Goal: Information Seeking & Learning: Learn about a topic

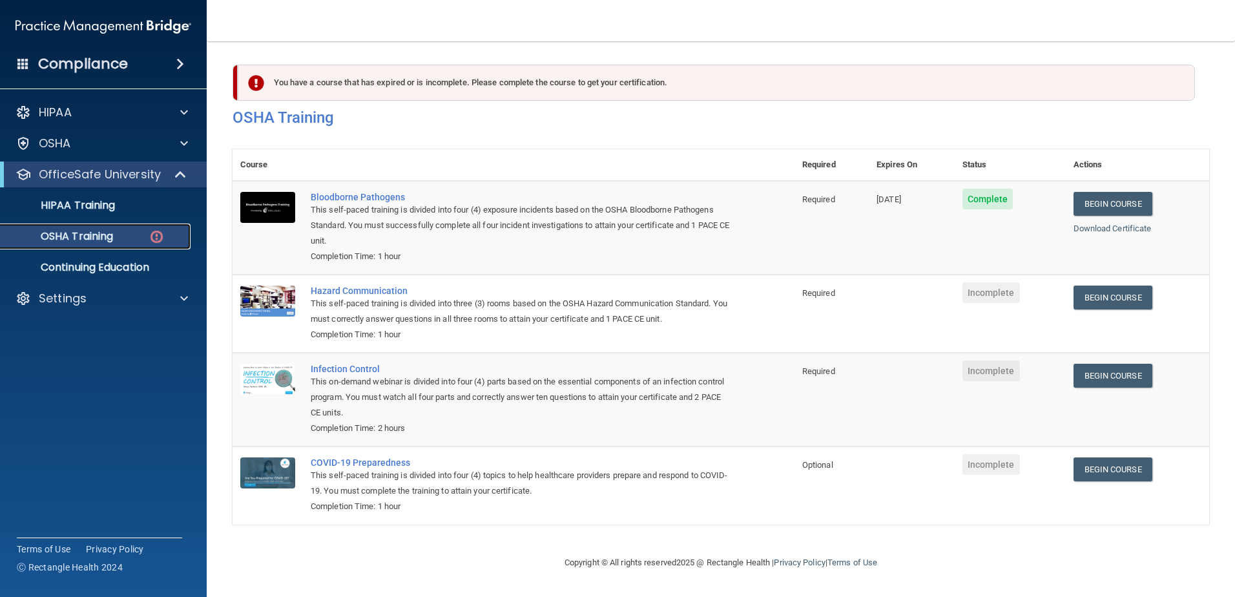
click at [99, 238] on p "OSHA Training" at bounding box center [60, 236] width 105 height 13
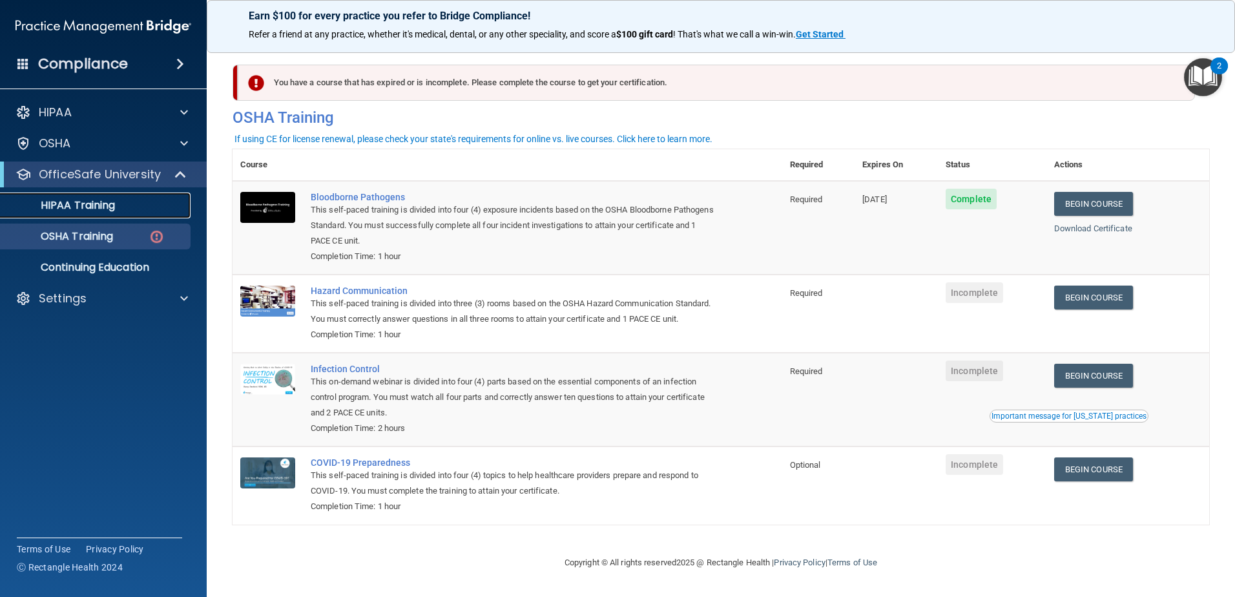
click at [87, 205] on p "HIPAA Training" at bounding box center [61, 205] width 107 height 13
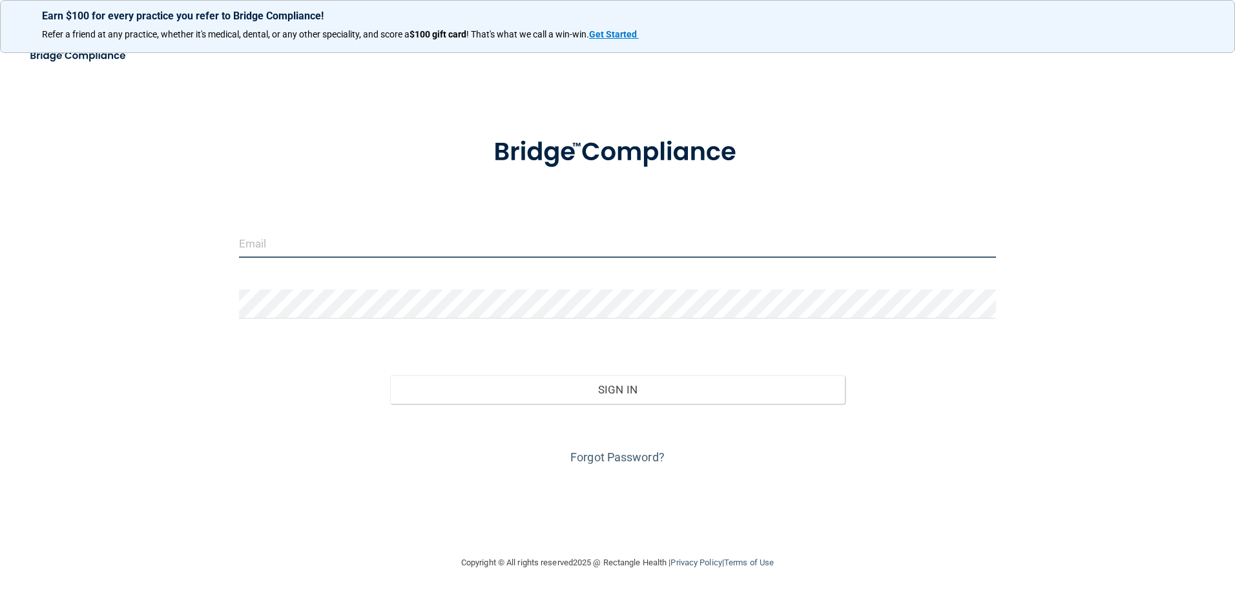
type input "estelle@Dralijanian.com"
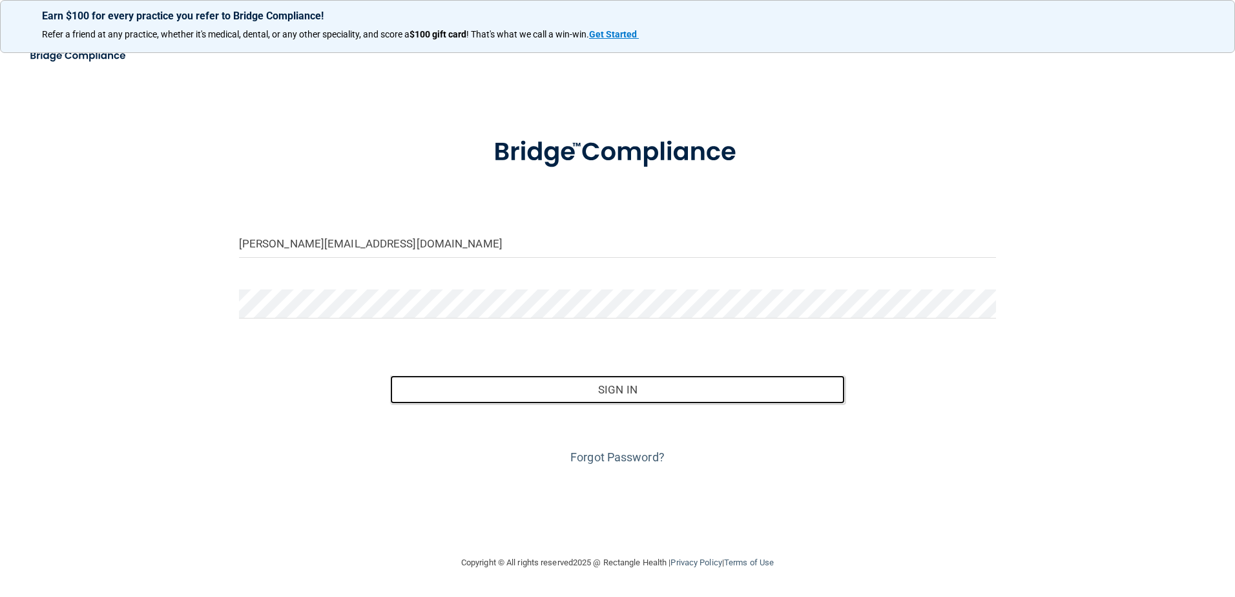
click at [674, 395] on button "Sign In" at bounding box center [617, 389] width 455 height 28
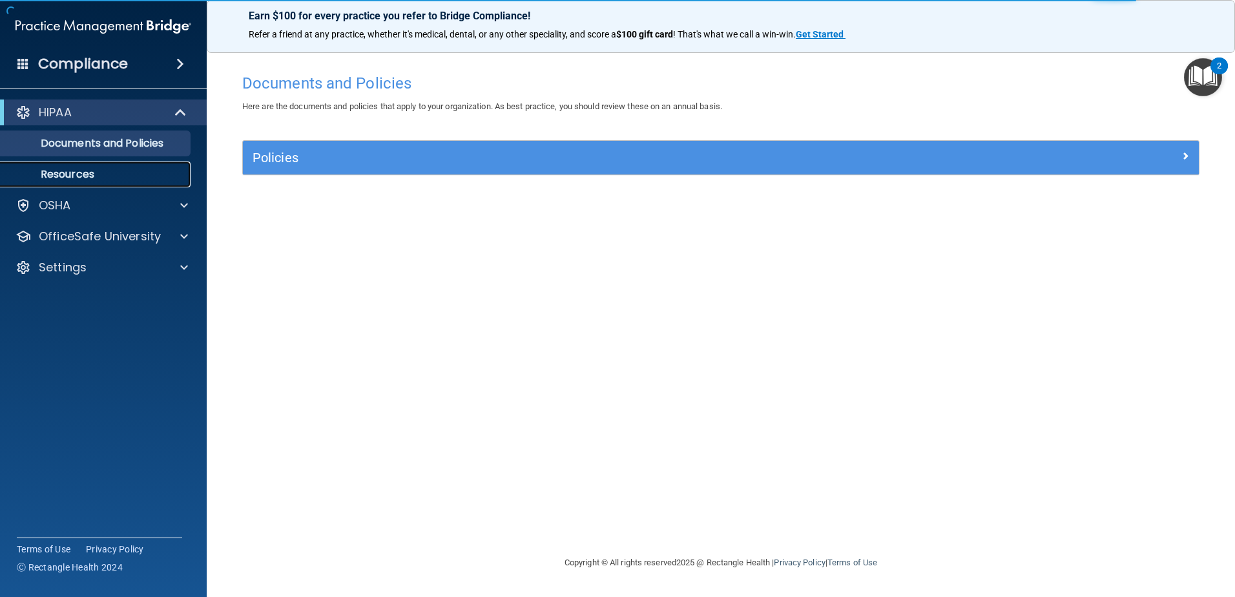
click at [63, 178] on p "Resources" at bounding box center [96, 174] width 176 height 13
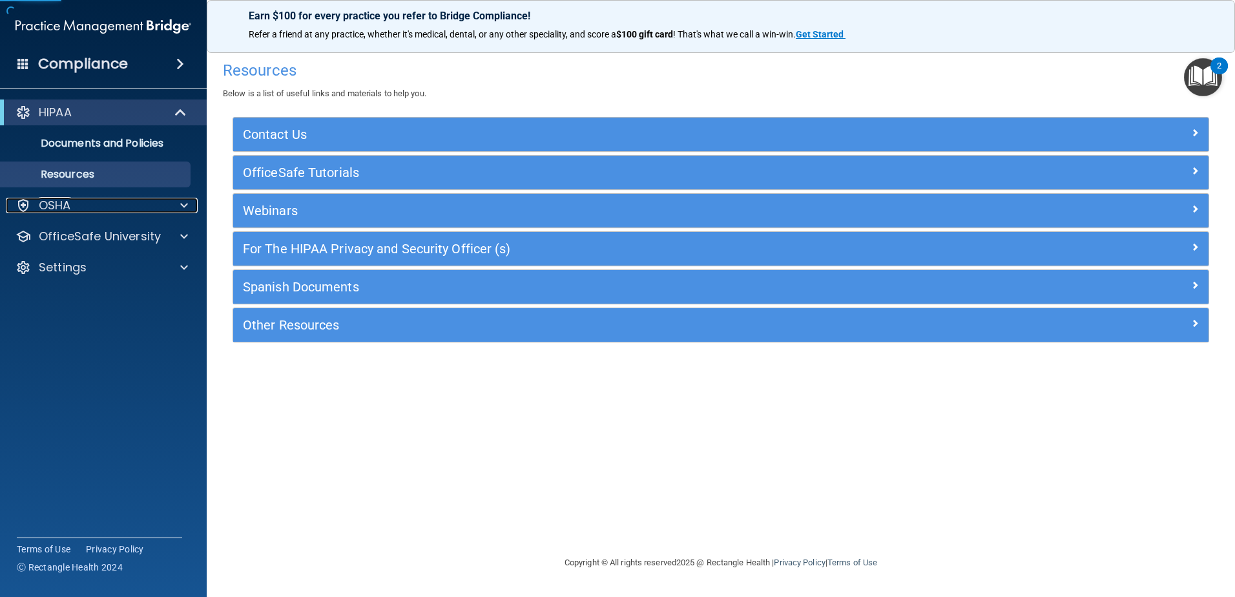
click at [54, 208] on p "OSHA" at bounding box center [55, 206] width 32 height 16
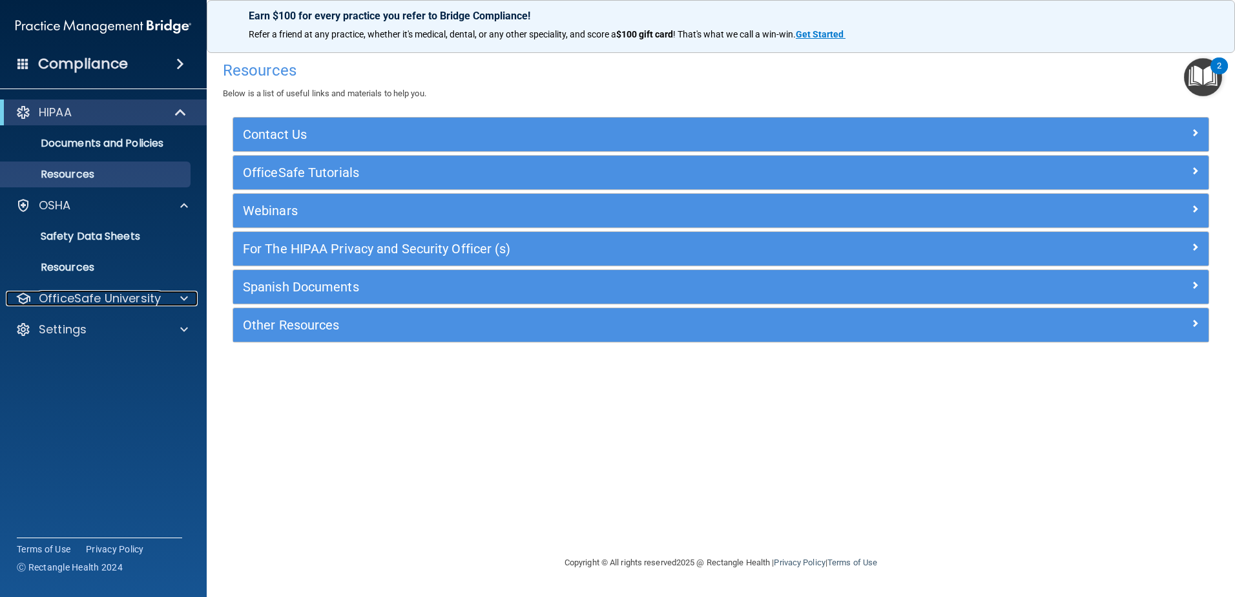
click at [127, 300] on p "OfficeSafe University" at bounding box center [100, 299] width 122 height 16
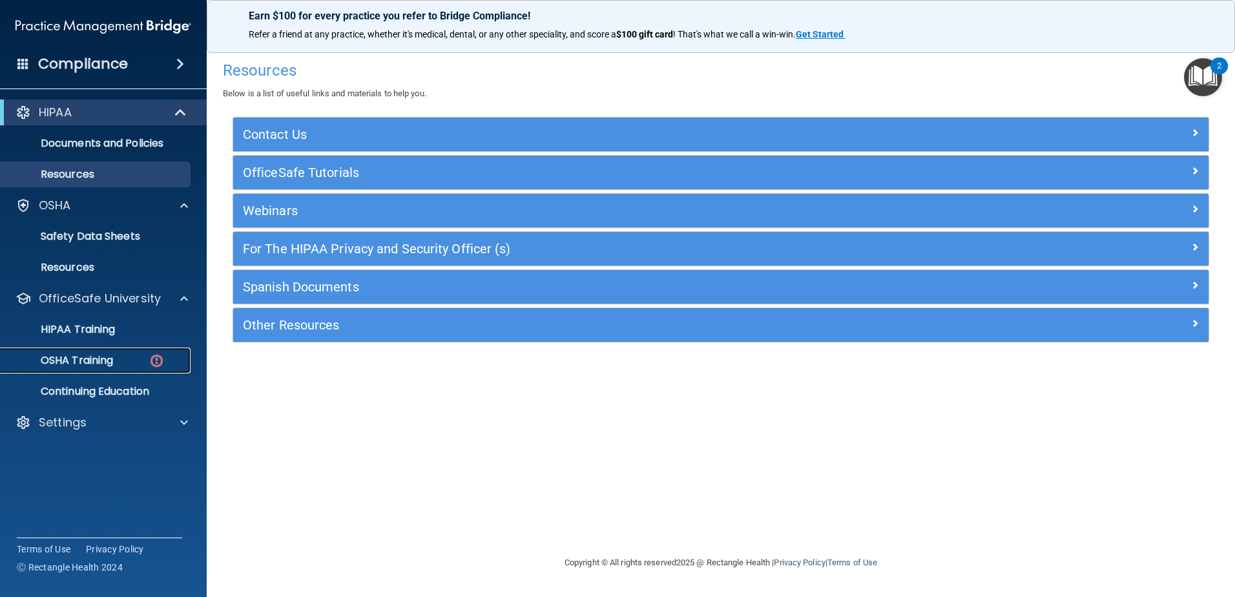
click at [112, 359] on p "OSHA Training" at bounding box center [60, 360] width 105 height 13
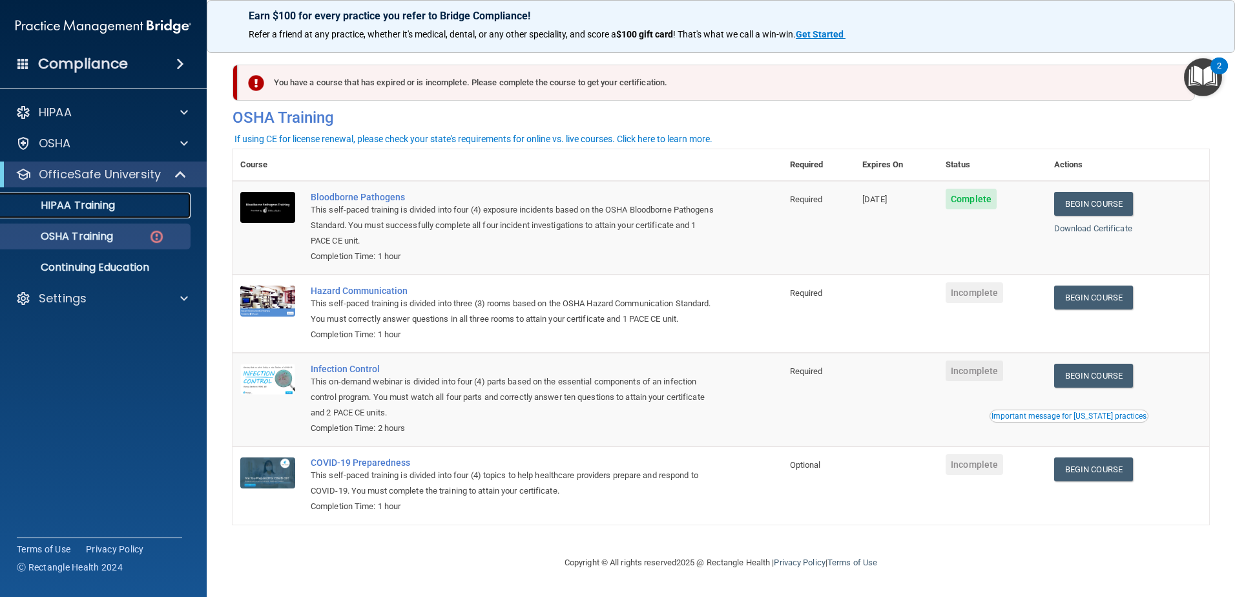
click at [115, 200] on p "HIPAA Training" at bounding box center [61, 205] width 107 height 13
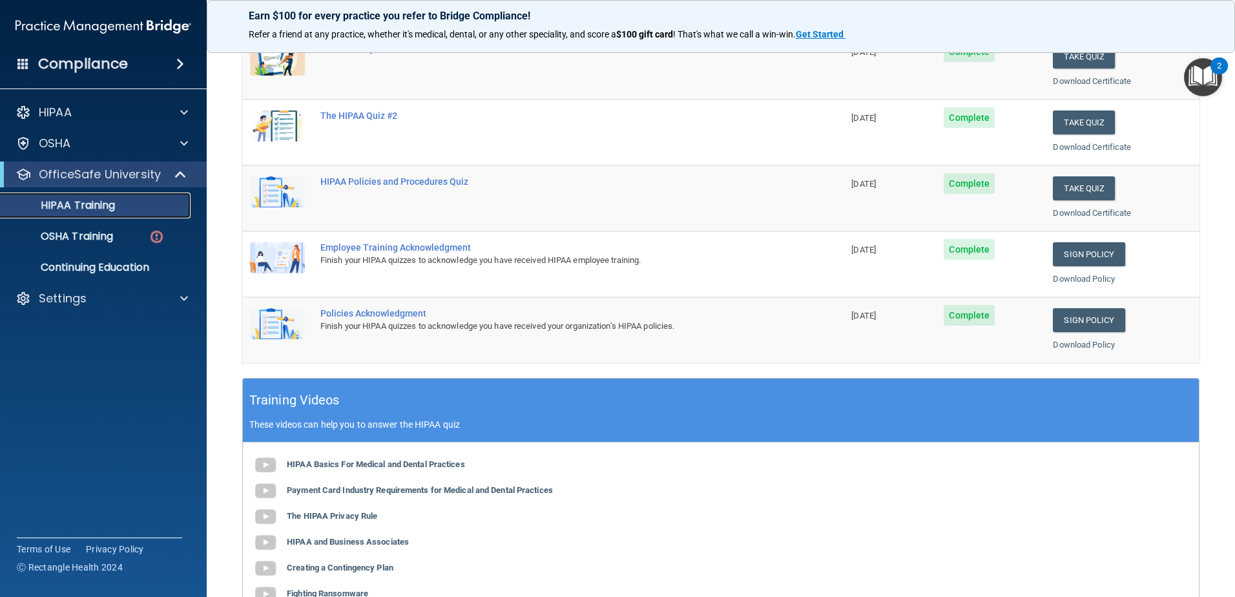
scroll to position [65, 0]
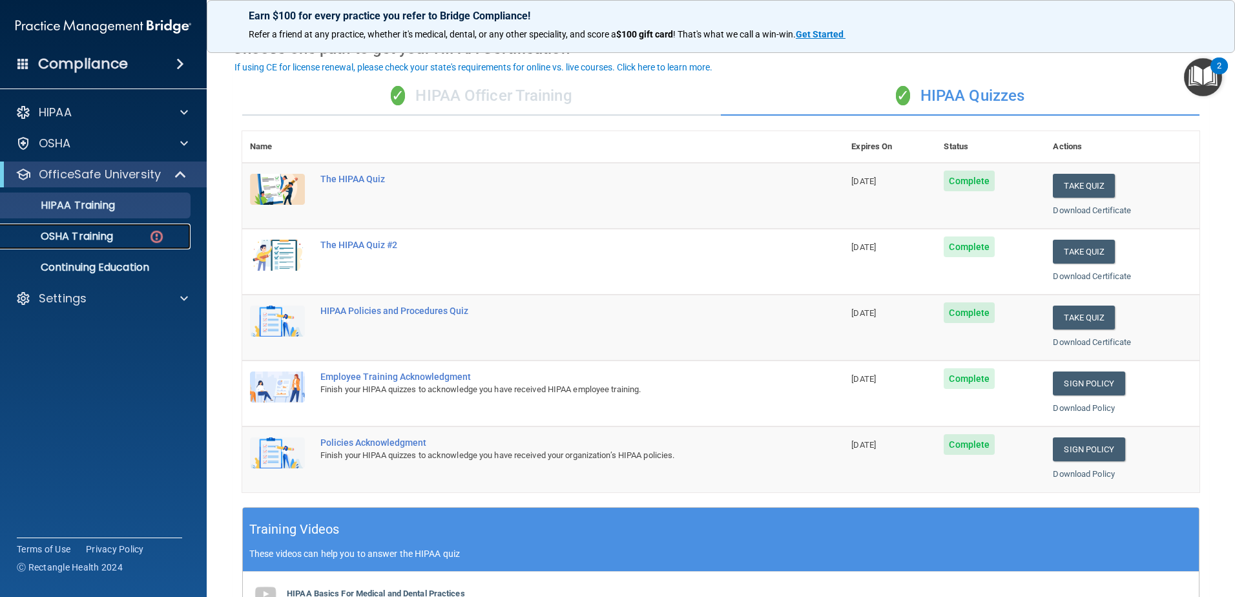
click at [59, 238] on p "OSHA Training" at bounding box center [60, 236] width 105 height 13
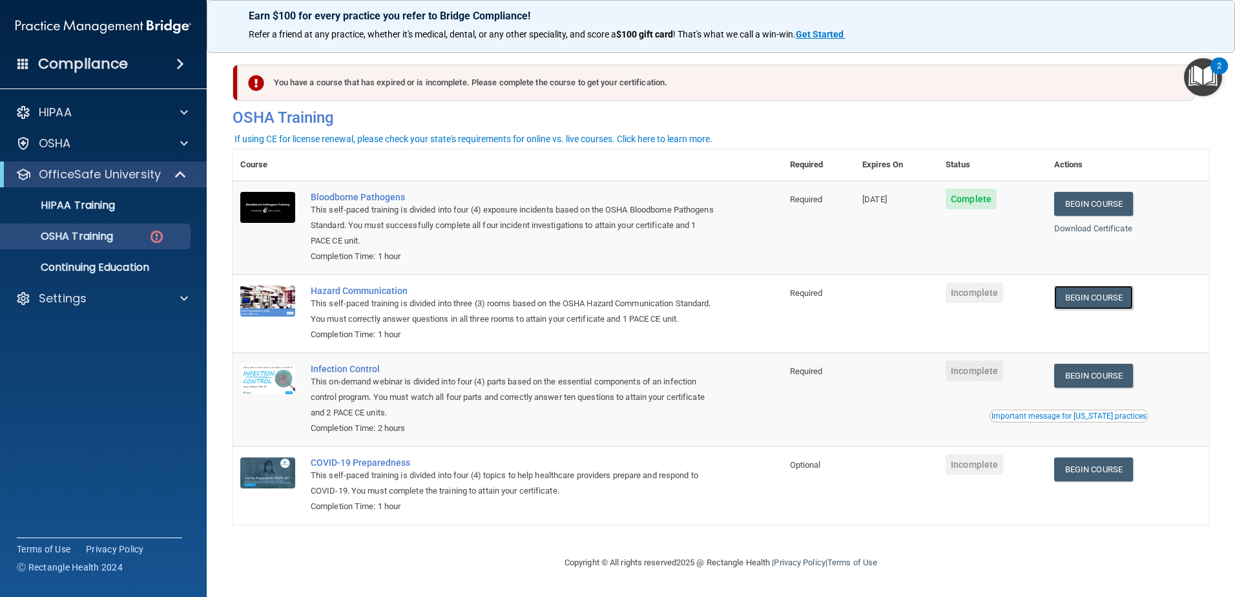
click at [1109, 301] on link "Begin Course" at bounding box center [1093, 298] width 79 height 24
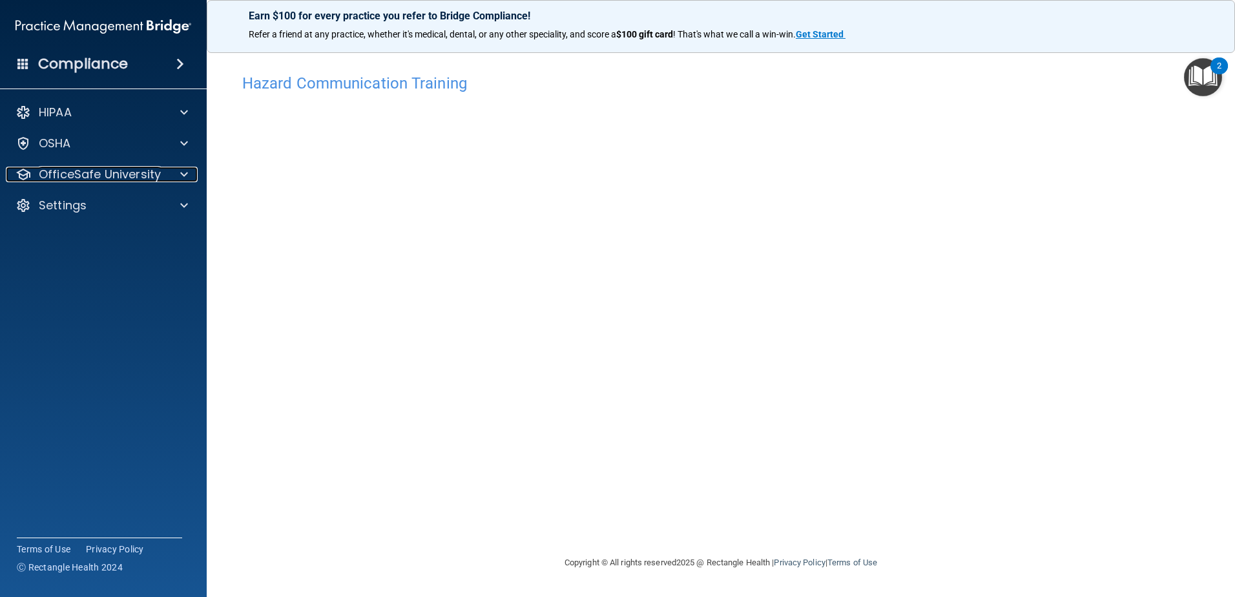
click at [156, 177] on p "OfficeSafe University" at bounding box center [100, 175] width 122 height 16
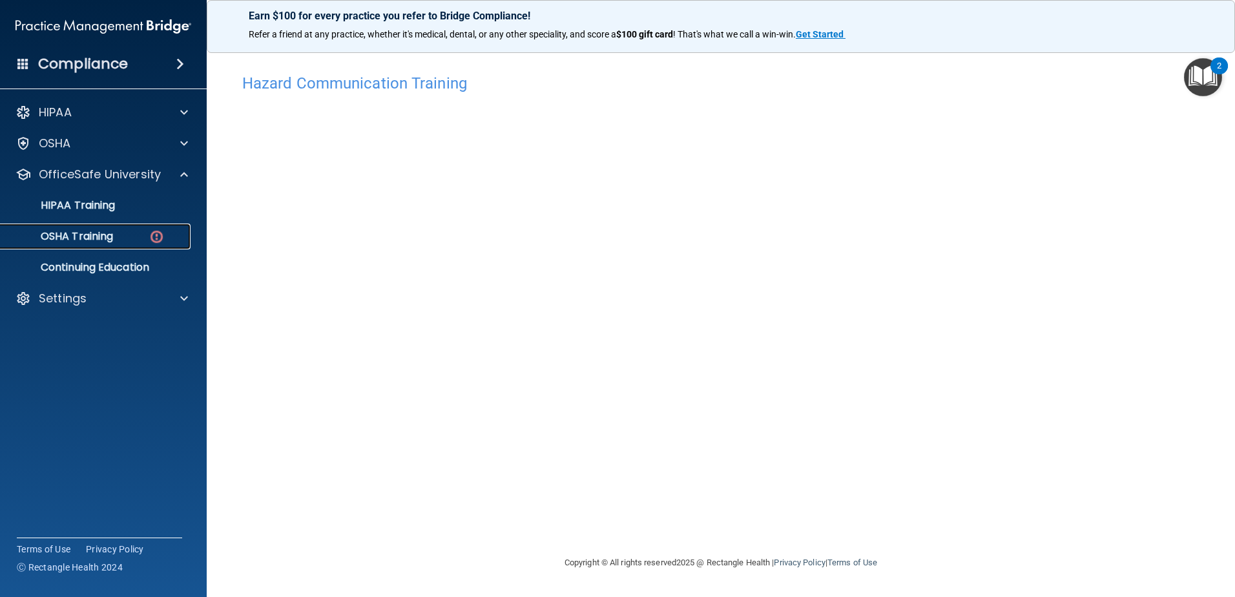
click at [144, 229] on link "OSHA Training" at bounding box center [88, 237] width 203 height 26
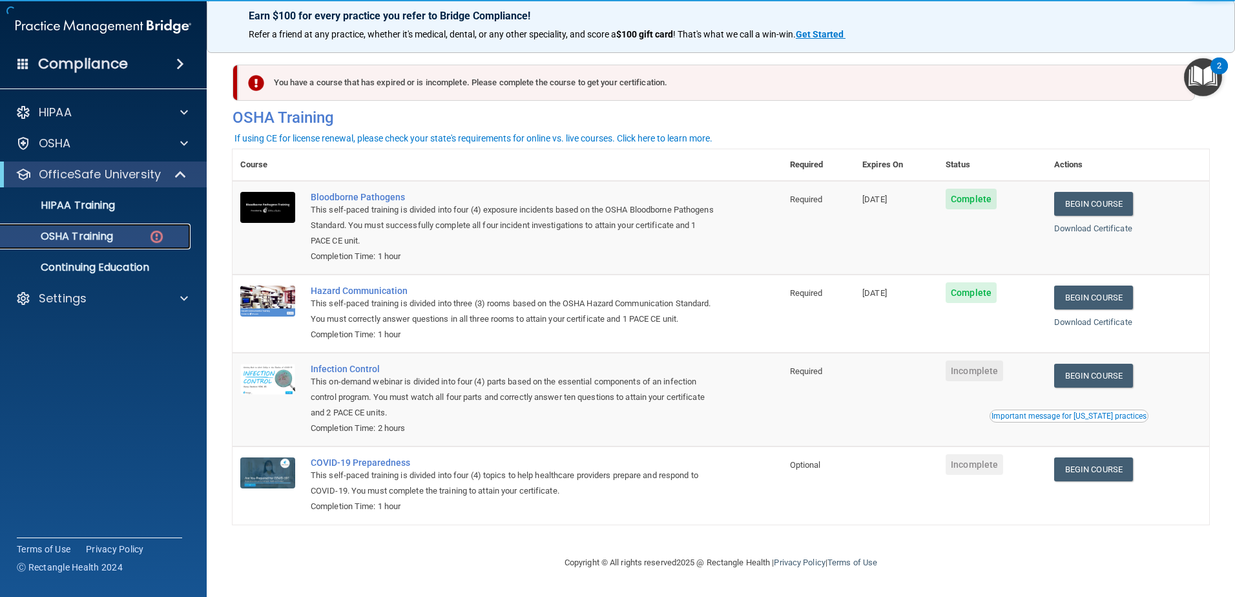
scroll to position [13, 0]
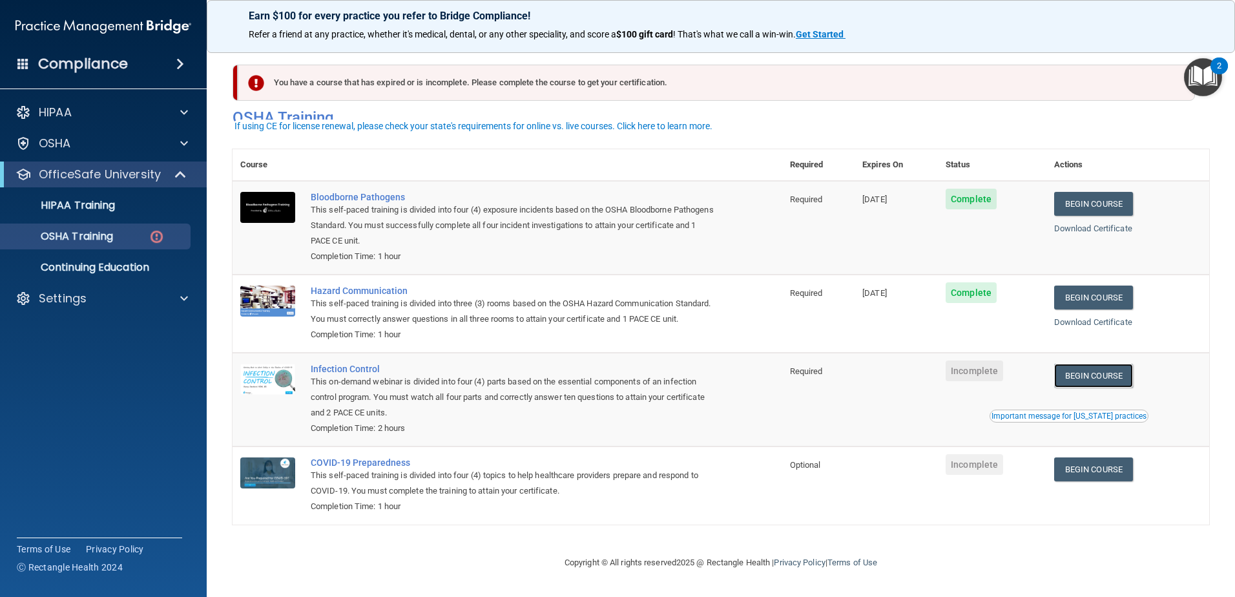
click at [1125, 378] on link "Begin Course" at bounding box center [1093, 376] width 79 height 24
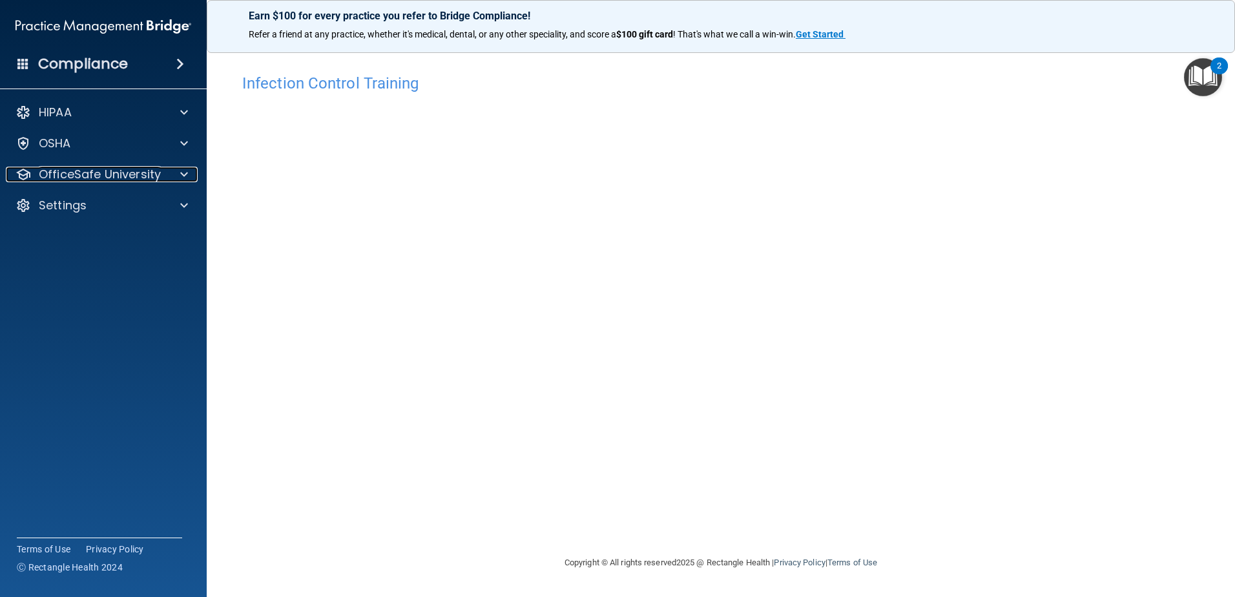
click at [127, 180] on p "OfficeSafe University" at bounding box center [100, 175] width 122 height 16
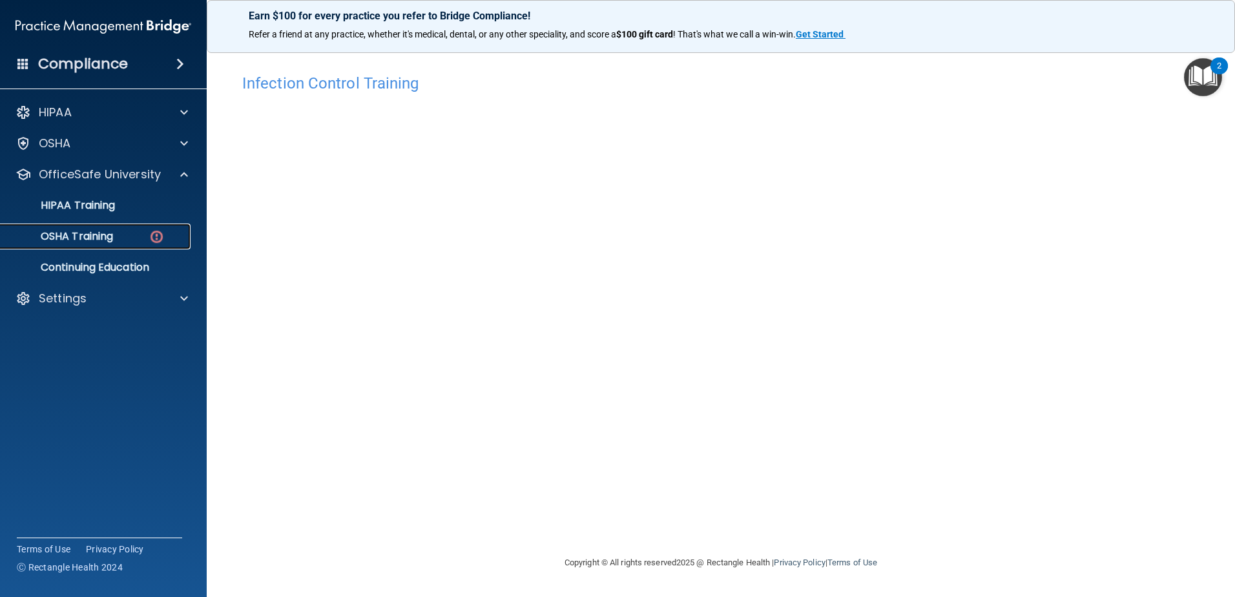
click at [122, 234] on div "OSHA Training" at bounding box center [96, 236] width 176 height 13
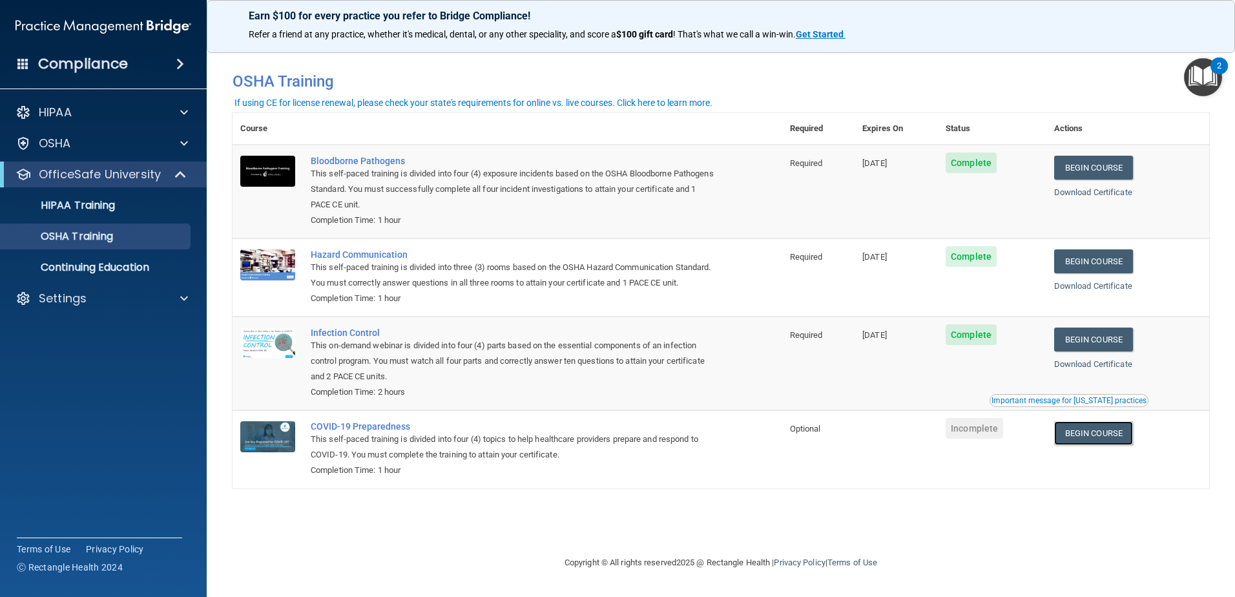
click at [1102, 445] on link "Begin Course" at bounding box center [1093, 433] width 79 height 24
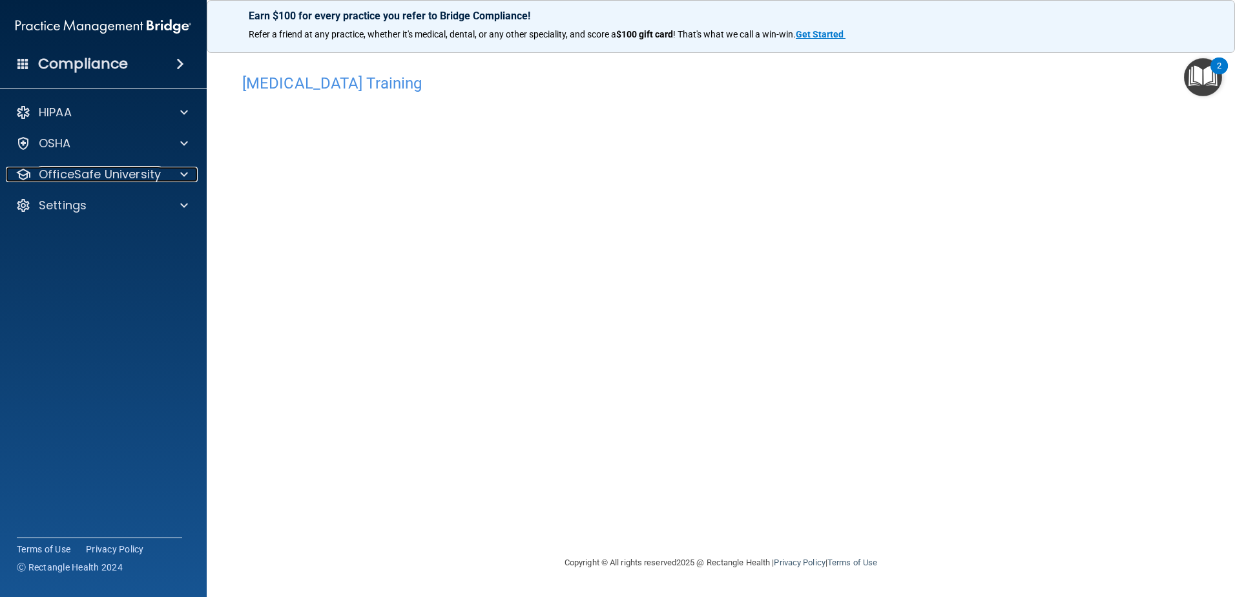
click at [111, 182] on p "OfficeSafe University" at bounding box center [100, 175] width 122 height 16
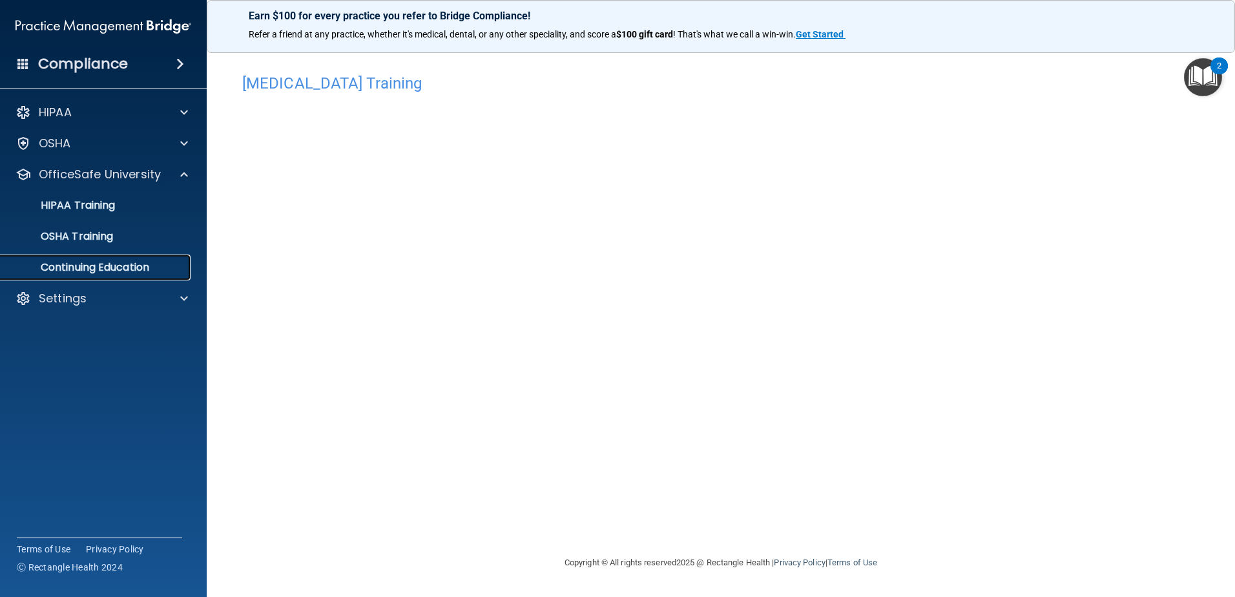
click at [108, 266] on p "Continuing Education" at bounding box center [96, 267] width 176 height 13
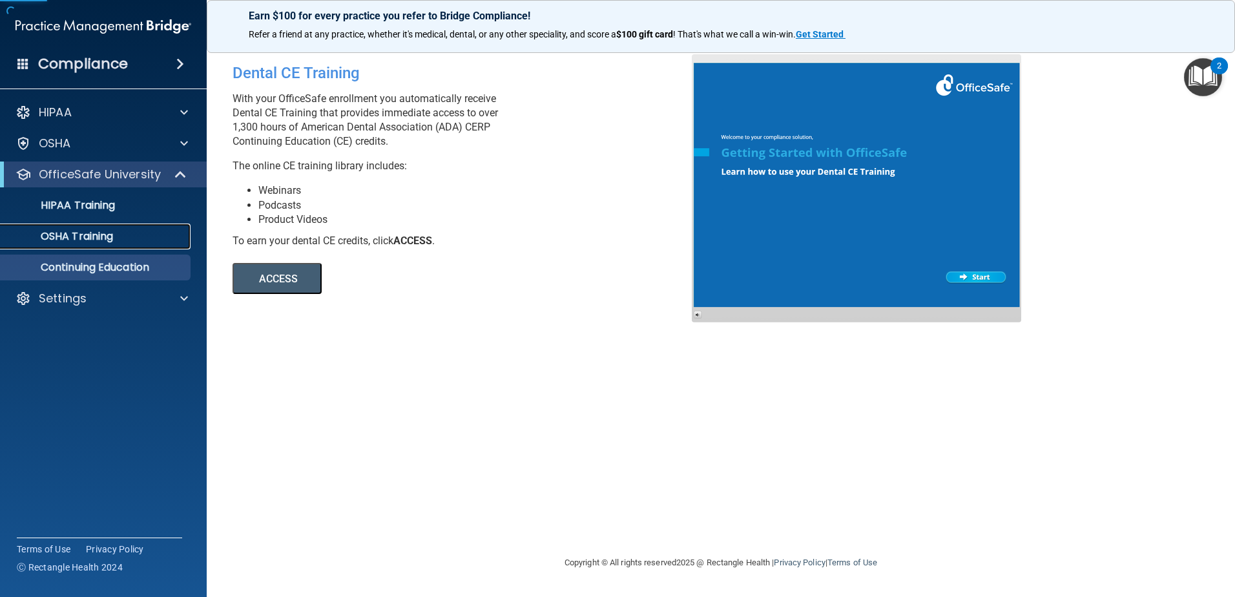
click at [92, 234] on p "OSHA Training" at bounding box center [60, 236] width 105 height 13
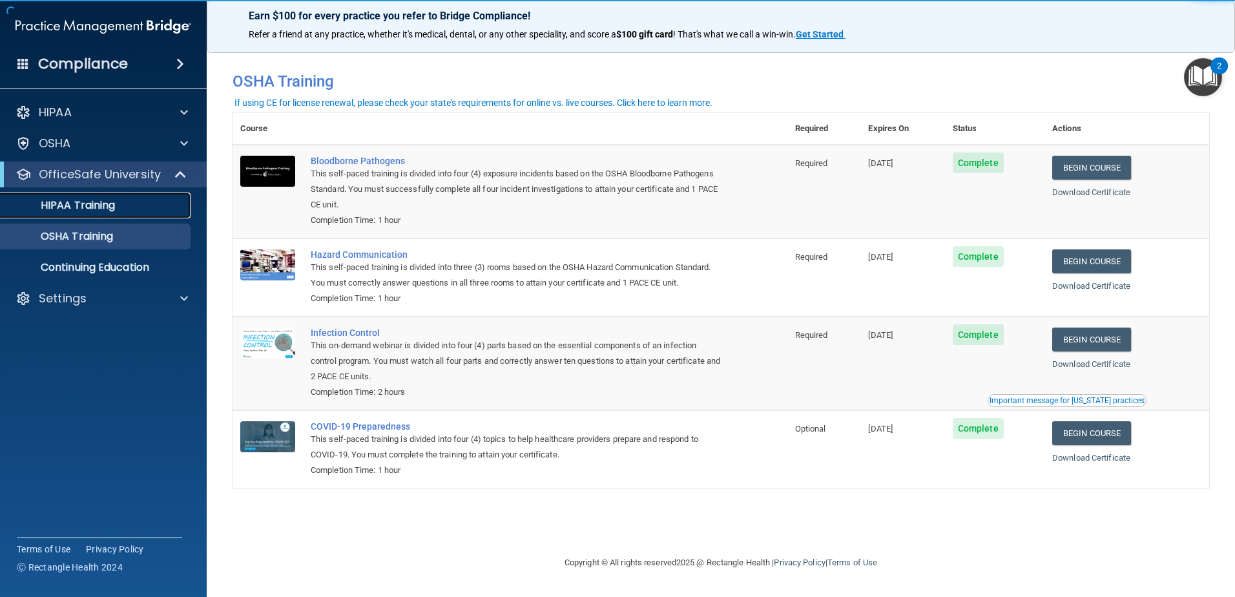
click at [99, 214] on link "HIPAA Training" at bounding box center [88, 205] width 203 height 26
